Goal: Transaction & Acquisition: Purchase product/service

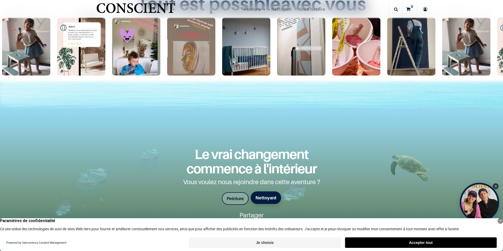
scroll to position [943, 0]
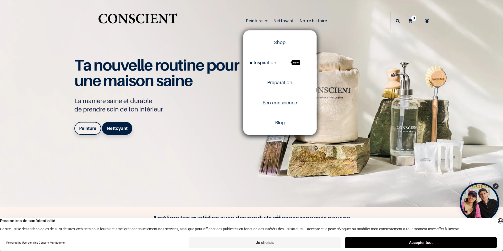
click at [264, 22] on link "Peinture" at bounding box center [257, 21] width 28 height 18
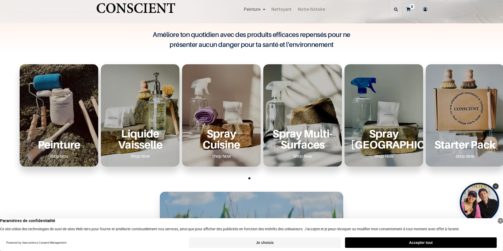
scroll to position [157, 0]
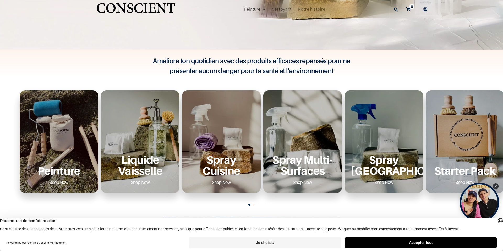
click at [54, 165] on p "Peinture" at bounding box center [59, 170] width 66 height 11
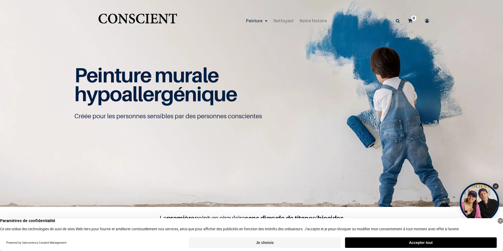
scroll to position [0, 0]
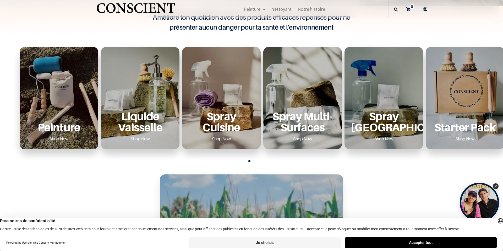
scroll to position [210, 0]
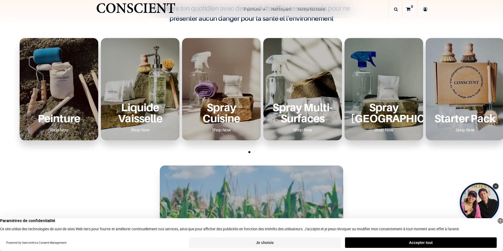
click at [29, 78] on div "Peinture Shop Now" at bounding box center [59, 89] width 79 height 102
click at [60, 88] on div "Peinture Shop Now" at bounding box center [59, 89] width 79 height 102
click at [58, 120] on p "Peinture" at bounding box center [59, 118] width 66 height 11
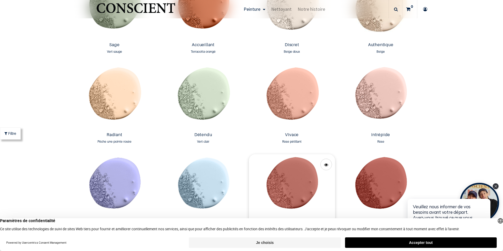
scroll to position [511, 0]
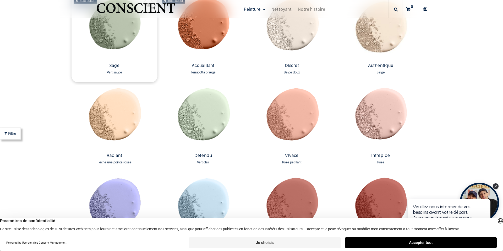
click at [115, 43] on img at bounding box center [115, 28] width 86 height 66
